Goal: Use online tool/utility: Utilize a website feature to perform a specific function

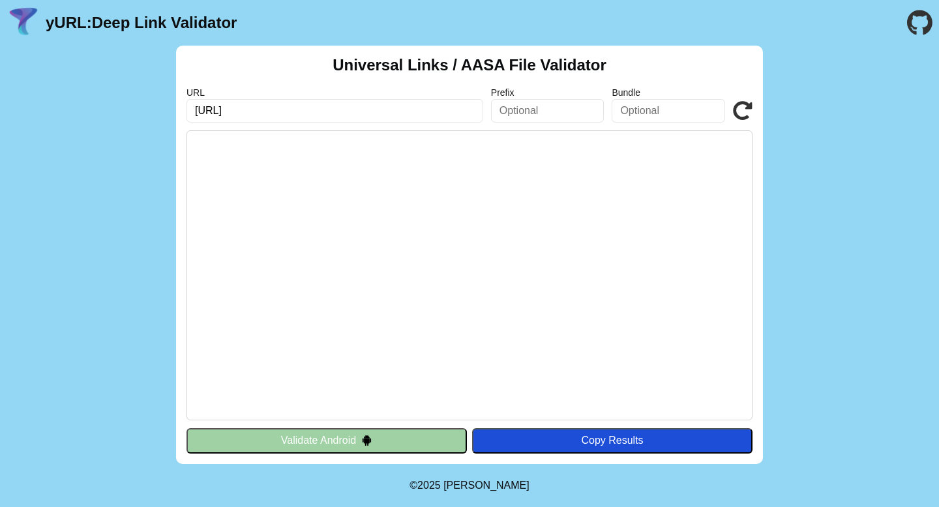
type input "[URL]"
click at [745, 110] on icon at bounding box center [743, 111] width 20 height 20
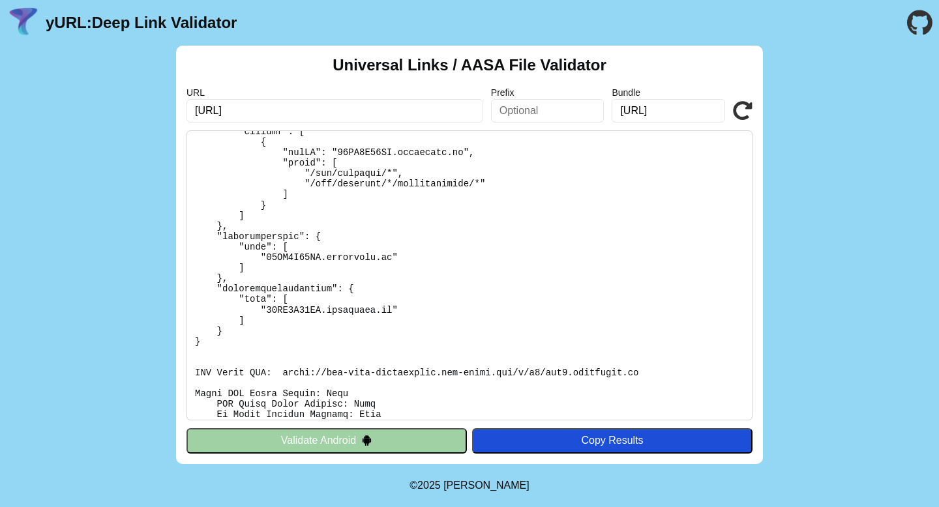
scroll to position [304, 0]
